Goal: Task Accomplishment & Management: Manage account settings

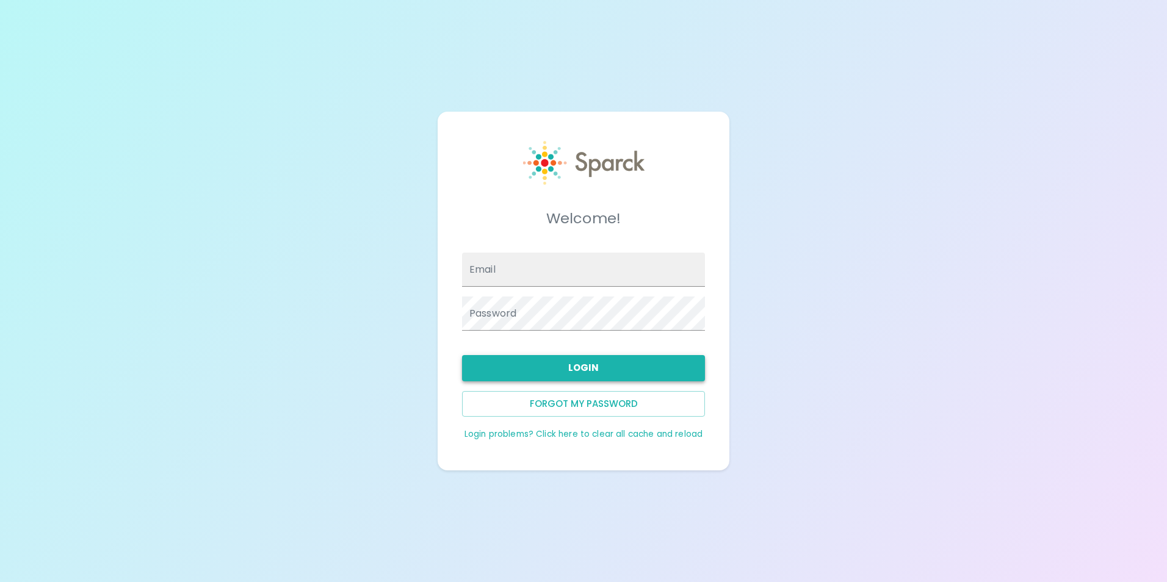
type input "[EMAIL_ADDRESS][DOMAIN_NAME]"
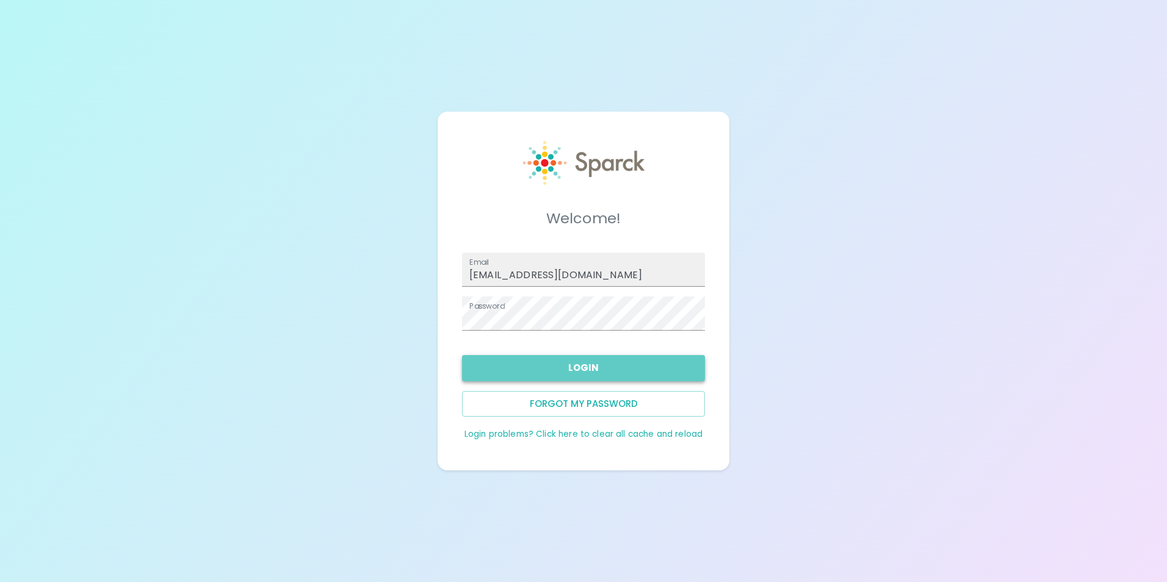
click at [600, 366] on button "Login" at bounding box center [583, 368] width 243 height 26
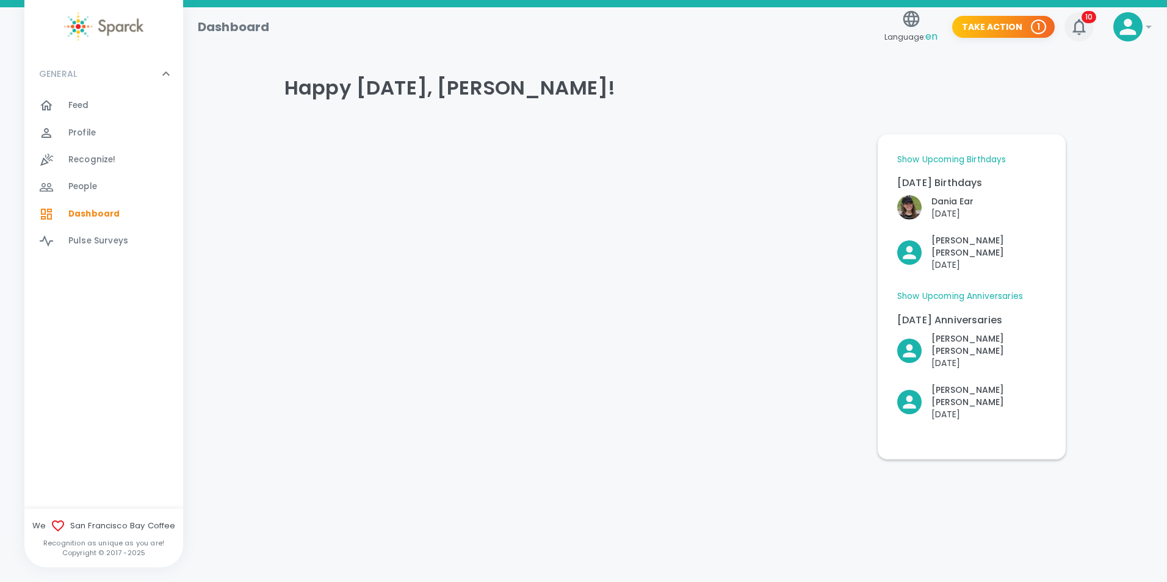
click at [1072, 27] on icon "button" at bounding box center [1079, 27] width 20 height 20
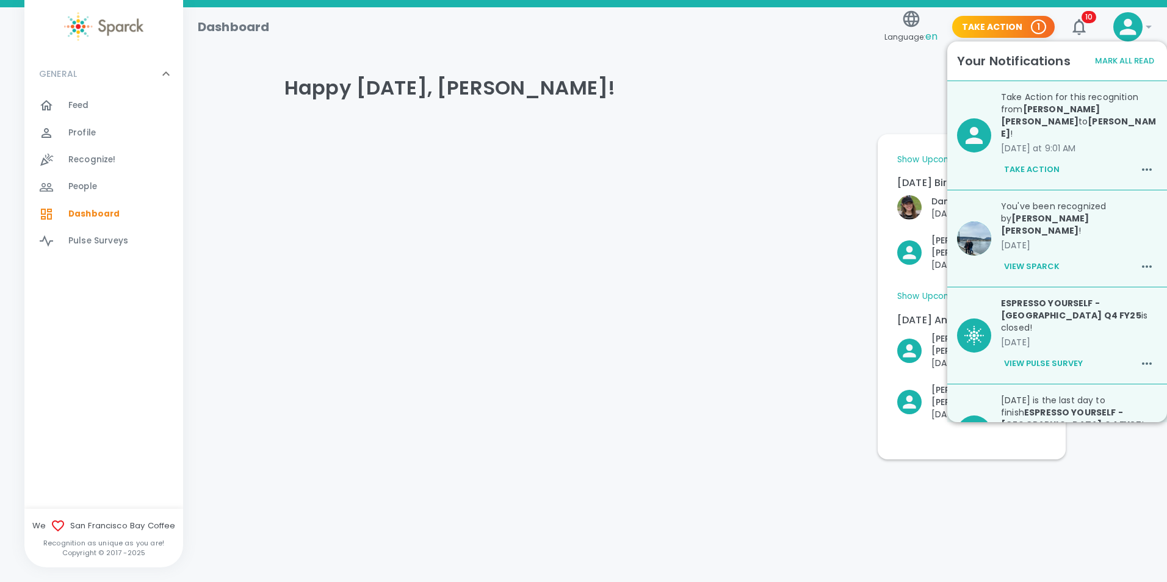
click at [1066, 107] on b "[PERSON_NAME] [PERSON_NAME]" at bounding box center [1050, 115] width 99 height 24
click at [972, 221] on img at bounding box center [974, 238] width 34 height 34
click at [1037, 256] on button "View Sparck" at bounding box center [1032, 266] width 62 height 21
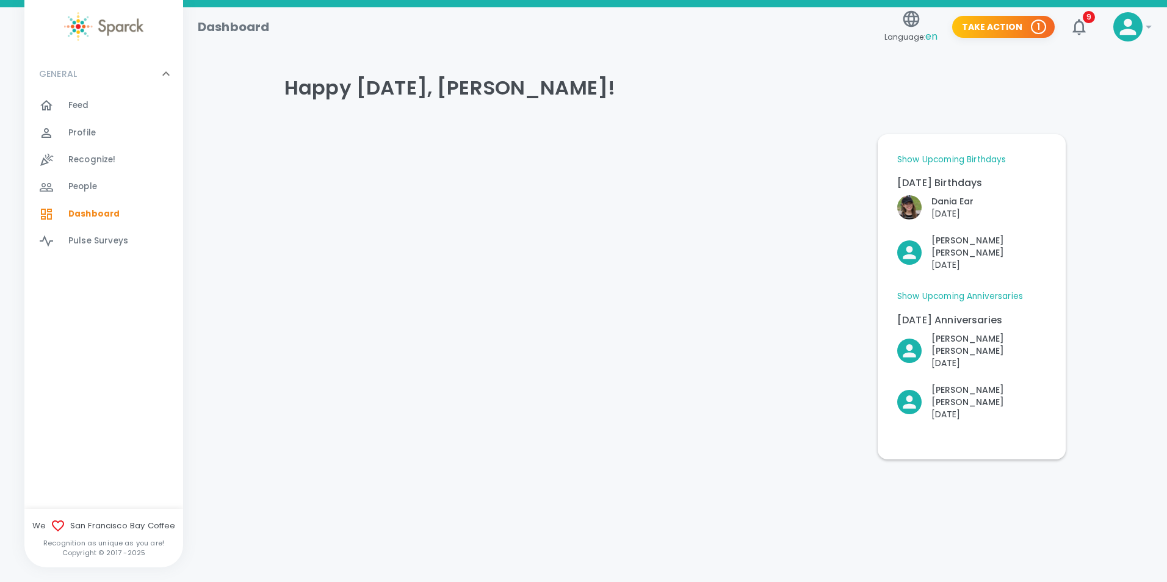
click at [1096, 30] on div "Language: en Take Action 1 9" at bounding box center [988, 22] width 219 height 53
click at [1088, 31] on icon "button" at bounding box center [1079, 27] width 20 height 20
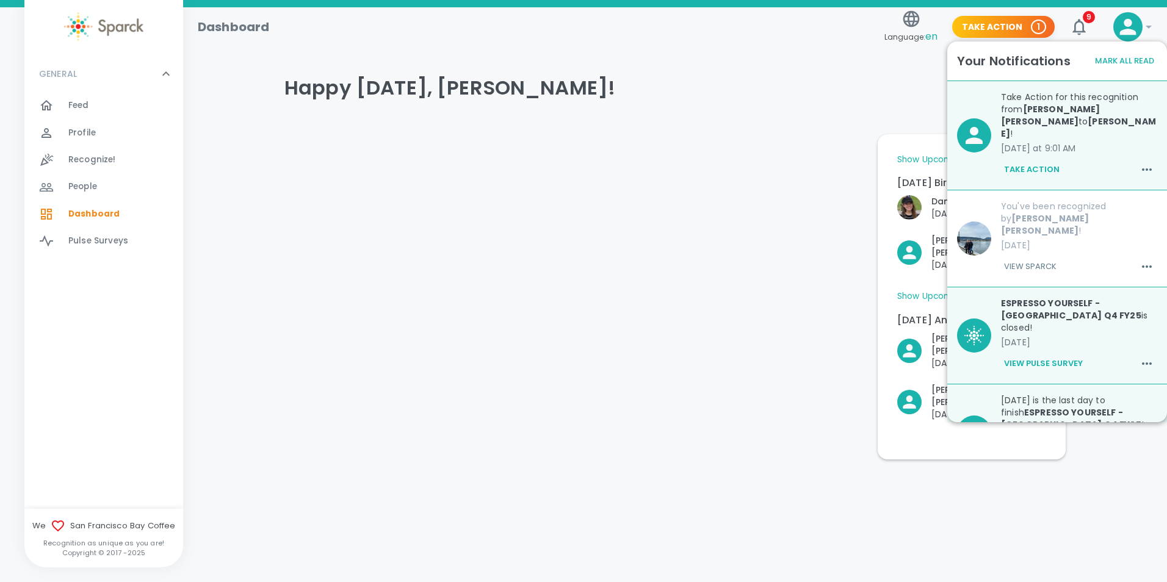
click at [1126, 52] on button "Mark All Read" at bounding box center [1124, 61] width 65 height 19
